Goal: Information Seeking & Learning: Learn about a topic

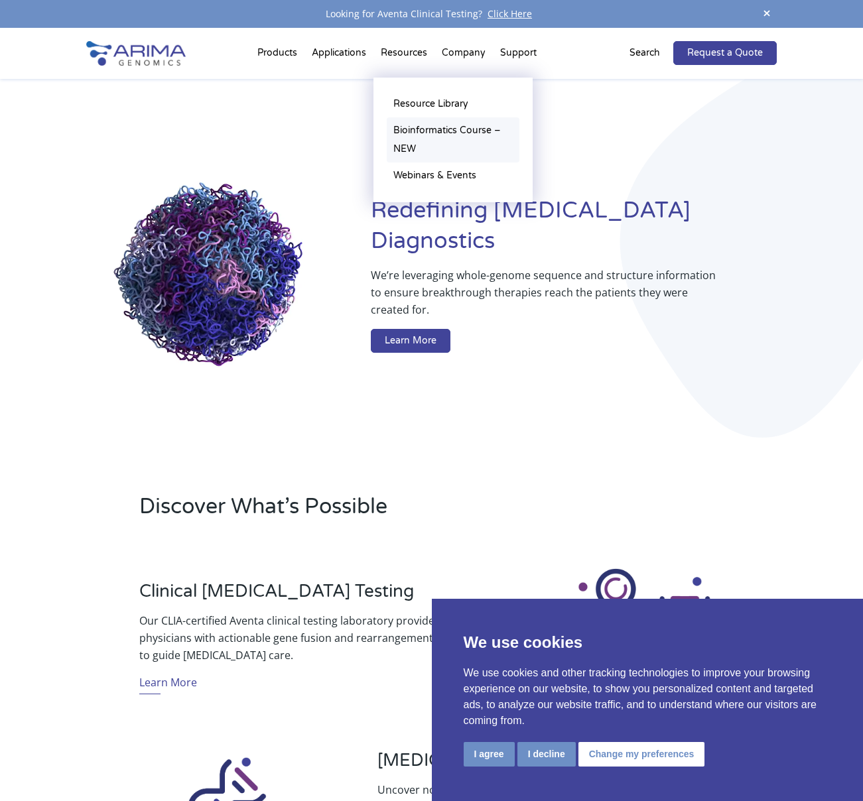
click at [413, 131] on link "Bioinformatics Course – NEW" at bounding box center [453, 139] width 133 height 45
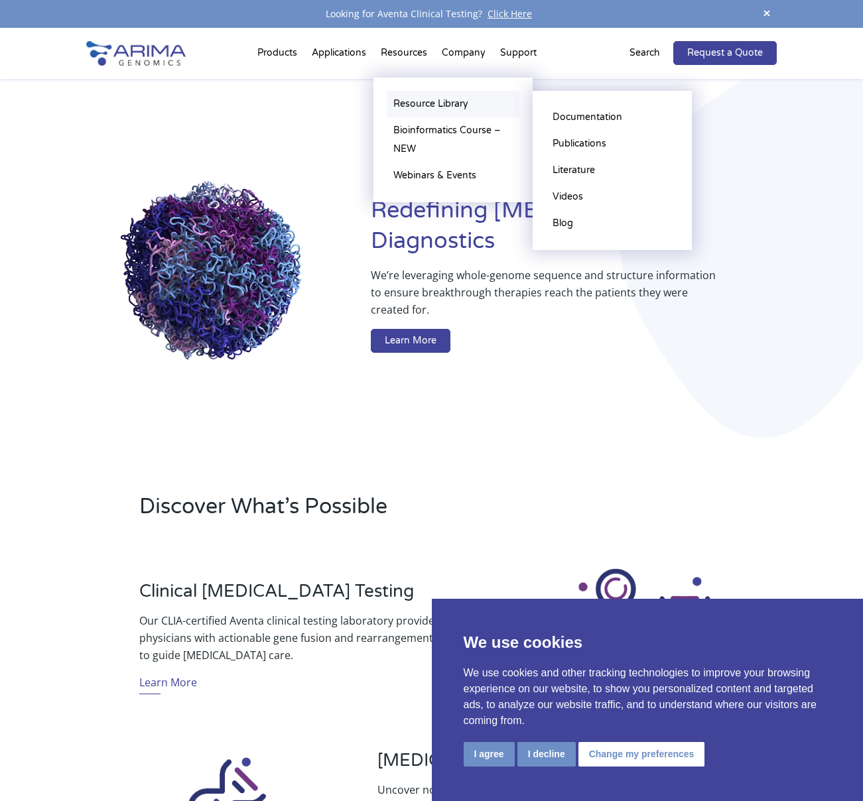
click at [414, 100] on link "Resource Library" at bounding box center [453, 104] width 133 height 27
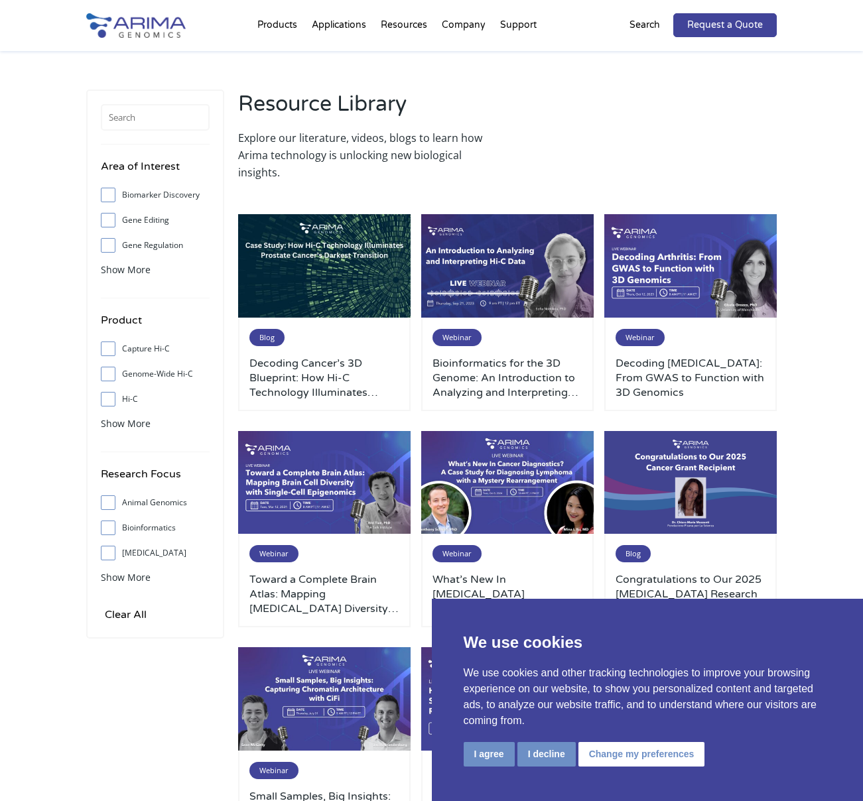
click at [635, 28] on p "Search" at bounding box center [645, 25] width 31 height 17
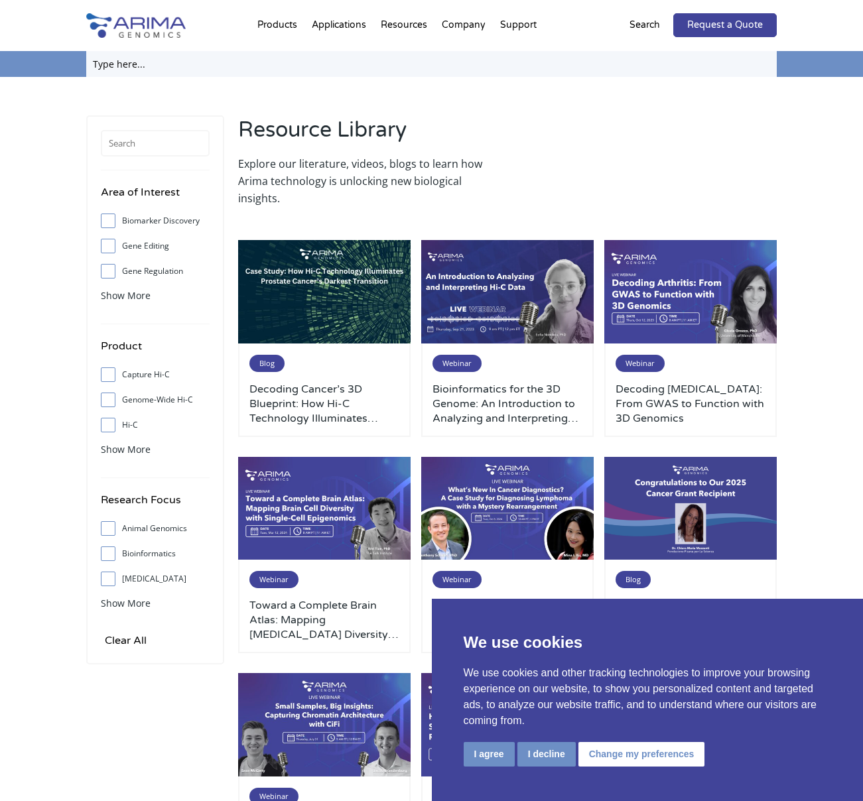
click at [165, 66] on input "text" at bounding box center [431, 64] width 691 height 26
type input "0adapter"
click input "Search" at bounding box center [0, 0] width 0 height 0
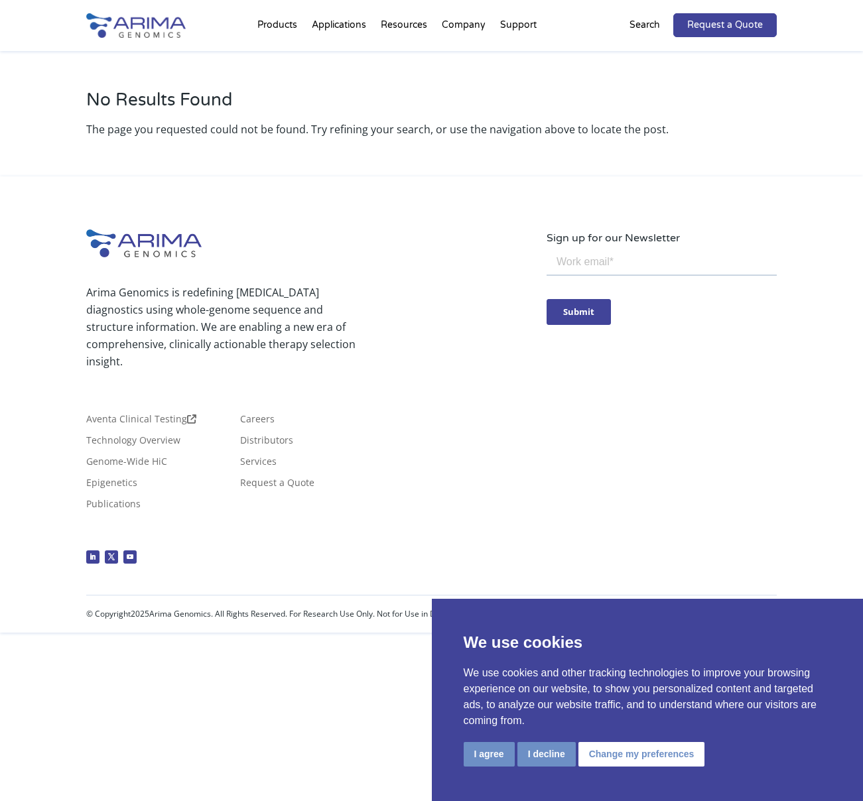
click at [652, 23] on p "Search" at bounding box center [645, 25] width 31 height 17
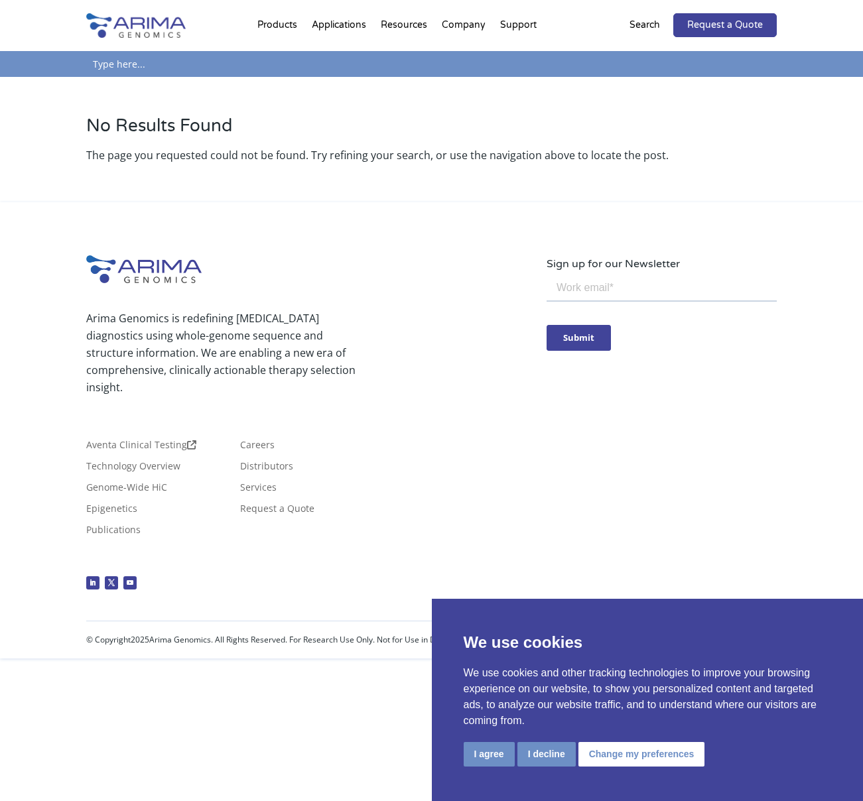
click at [600, 66] on input "text" at bounding box center [431, 64] width 691 height 26
click at [212, 69] on input "adapter" at bounding box center [431, 64] width 691 height 26
type input "adapter"
click input "Search" at bounding box center [0, 0] width 0 height 0
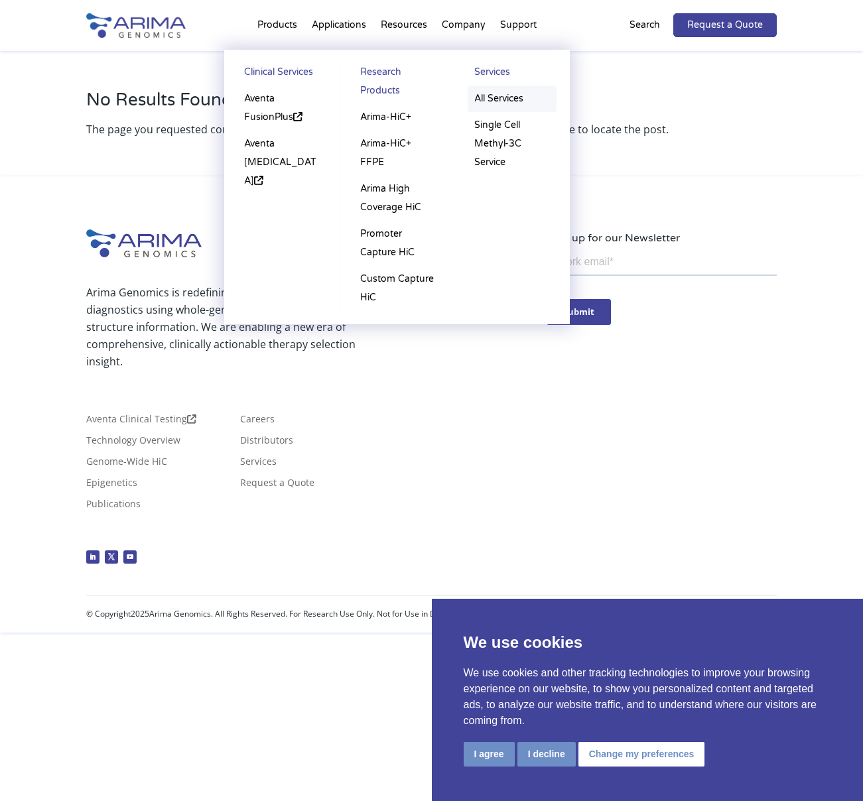
click at [487, 96] on link "All Services" at bounding box center [512, 99] width 88 height 27
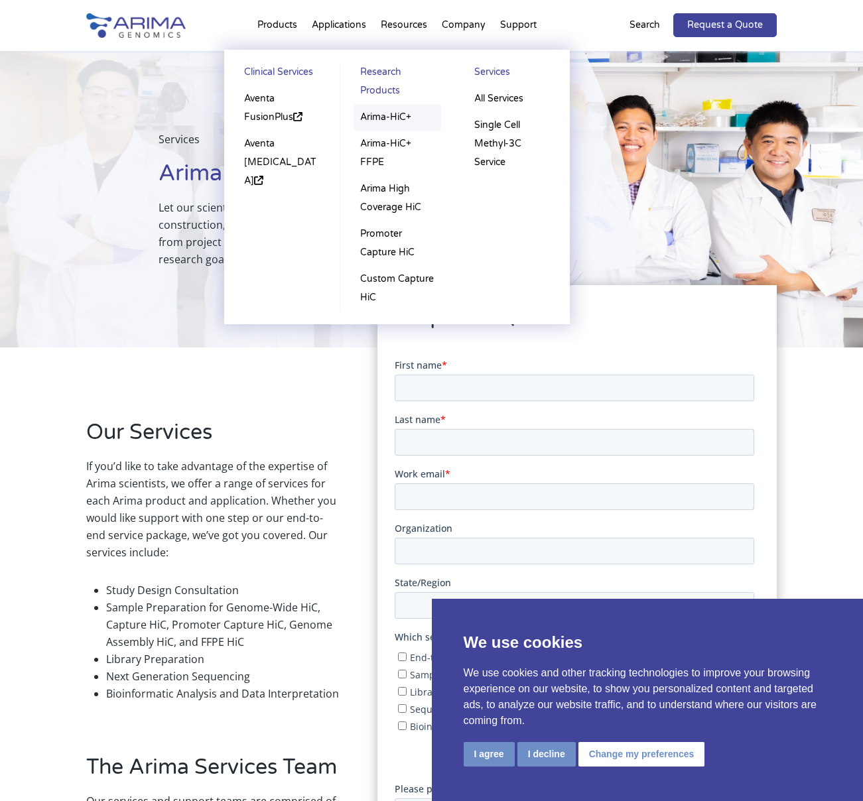
click at [372, 114] on link "Arima-HiC+" at bounding box center [398, 117] width 88 height 27
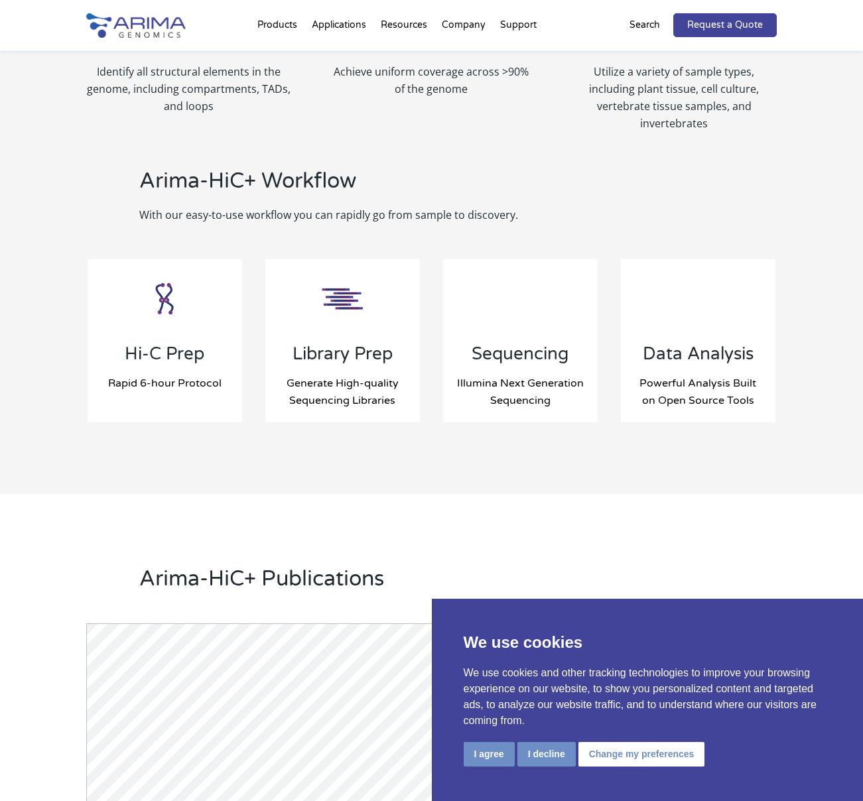
scroll to position [1290, 0]
click at [563, 756] on button "I decline" at bounding box center [547, 754] width 58 height 25
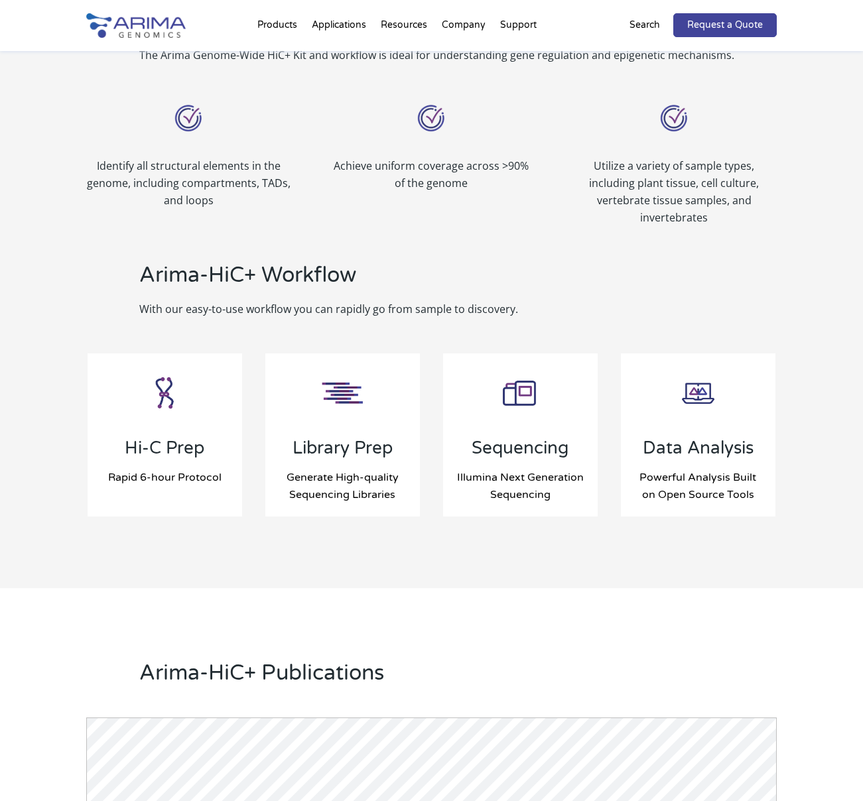
scroll to position [1196, 0]
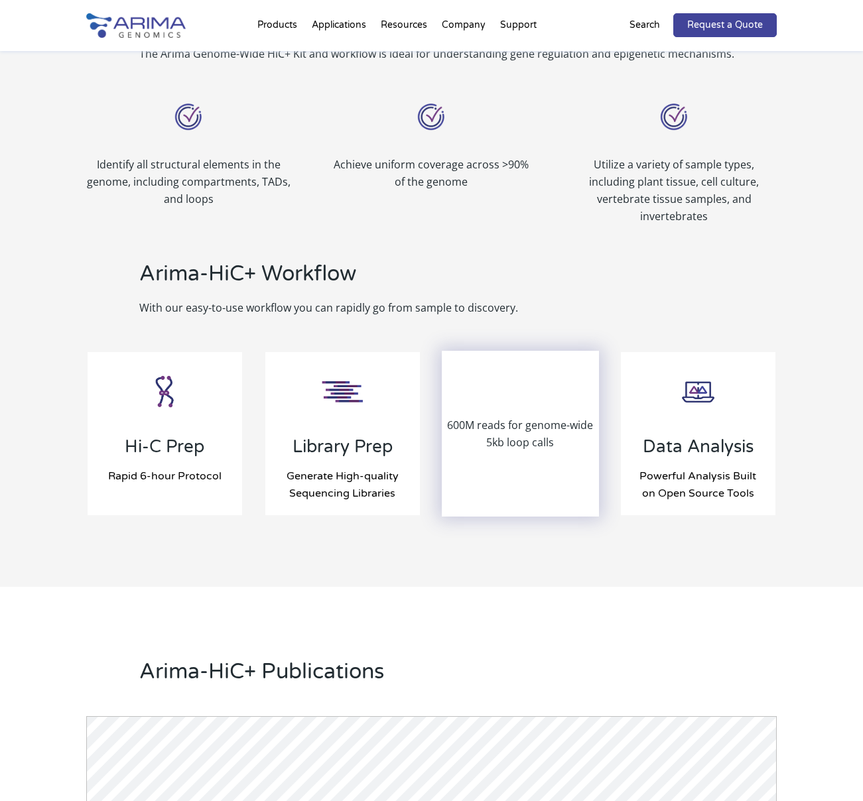
click at [529, 494] on div "600M reads for genome-wide 5kb loop calls" at bounding box center [520, 433] width 155 height 163
click at [517, 458] on div "600M reads for genome-wide 5kb loop calls" at bounding box center [520, 433] width 155 height 163
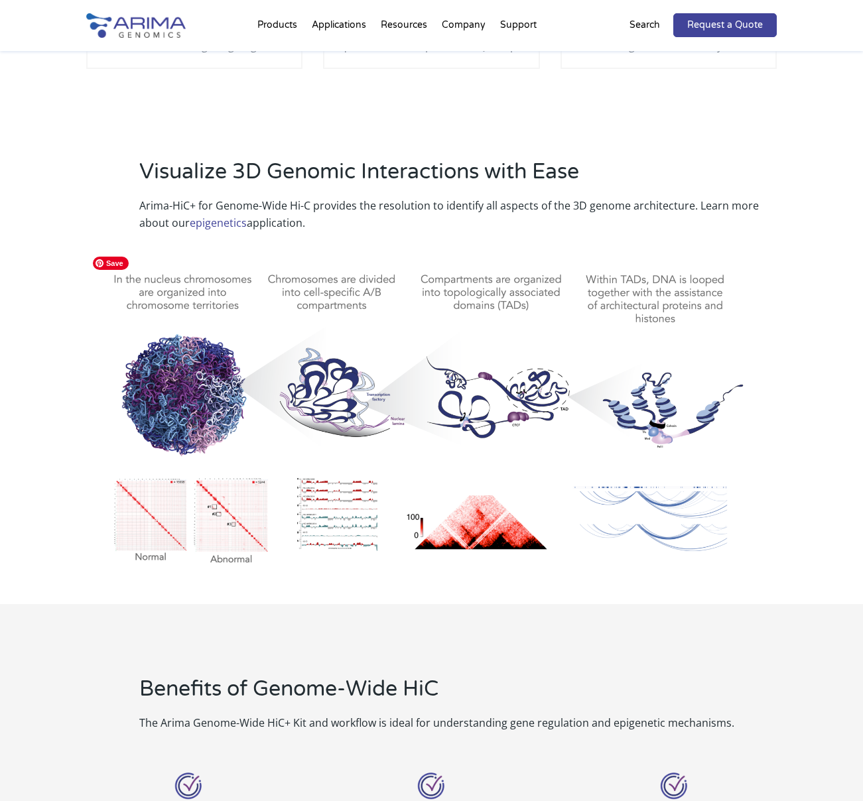
scroll to position [0, 0]
